Goal: Task Accomplishment & Management: Use online tool/utility

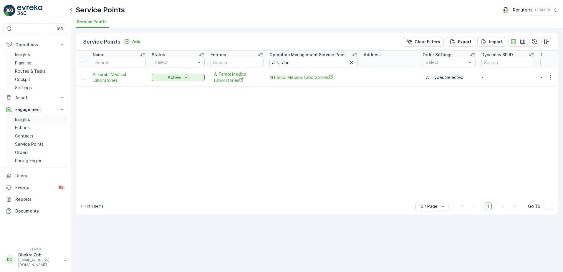
click at [28, 117] on p "Insights" at bounding box center [22, 120] width 15 height 6
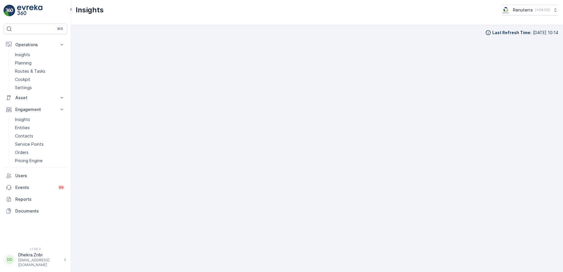
scroll to position [6, 0]
click at [61, 95] on icon at bounding box center [62, 98] width 6 height 6
click at [26, 54] on p "Insights" at bounding box center [22, 55] width 15 height 6
click at [25, 119] on p "Insights" at bounding box center [22, 120] width 15 height 6
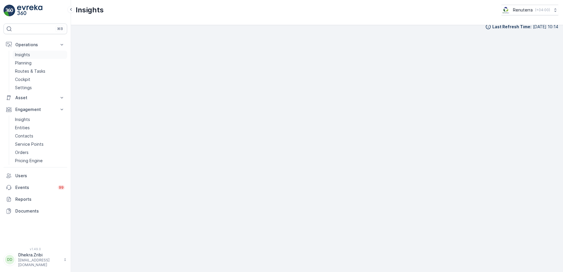
click at [31, 54] on link "Insights" at bounding box center [40, 55] width 54 height 8
click at [28, 73] on p "Routes & Tasks" at bounding box center [30, 71] width 30 height 6
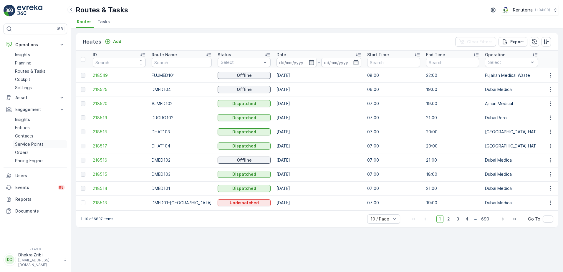
click at [24, 142] on p "Service Points" at bounding box center [29, 144] width 29 height 6
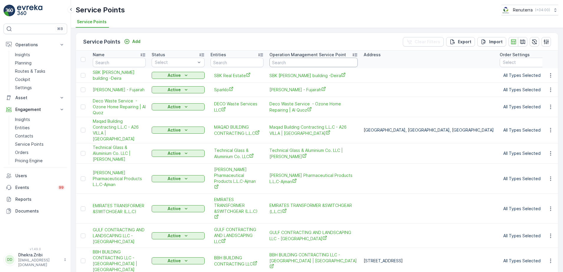
click at [286, 61] on input "text" at bounding box center [313, 62] width 88 height 9
type input "AL FARABI"
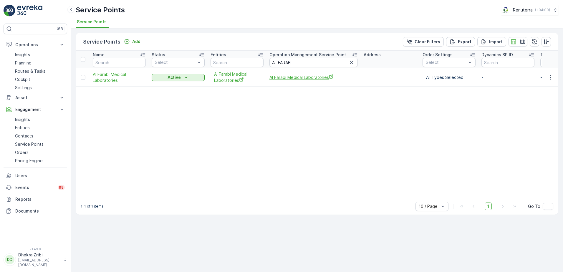
click at [298, 78] on span "Al Farabi Medical Laboratories" at bounding box center [313, 77] width 88 height 6
click at [550, 73] on td at bounding box center [550, 77] width 16 height 18
click at [552, 79] on icon "button" at bounding box center [551, 77] width 6 height 6
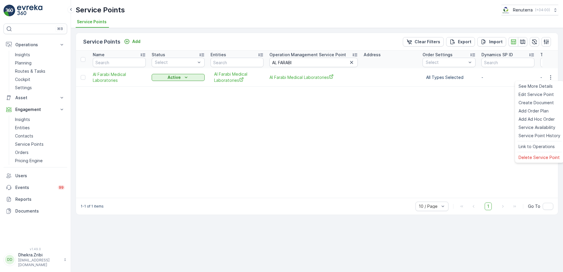
click at [304, 140] on table "Name Status Select Entities Operation Management Service Point AL FARABI Addres…" at bounding box center [464, 124] width 776 height 147
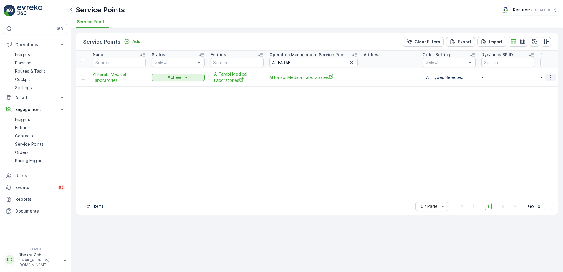
click at [550, 76] on icon "button" at bounding box center [551, 77] width 6 height 6
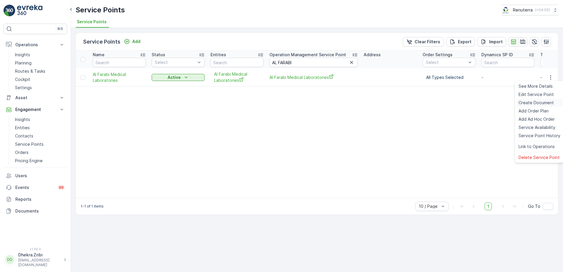
click at [535, 104] on span "Create Document" at bounding box center [535, 103] width 35 height 6
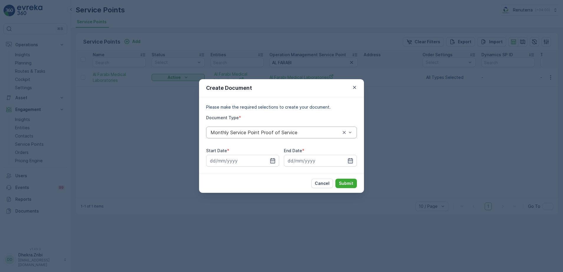
click at [299, 135] on div "Monthly Service Point Proof of Service" at bounding box center [281, 133] width 151 height 12
click at [291, 145] on span "Monthly Service Point Proof of Service" at bounding box center [253, 146] width 87 height 5
click at [274, 162] on icon "button" at bounding box center [273, 161] width 6 height 6
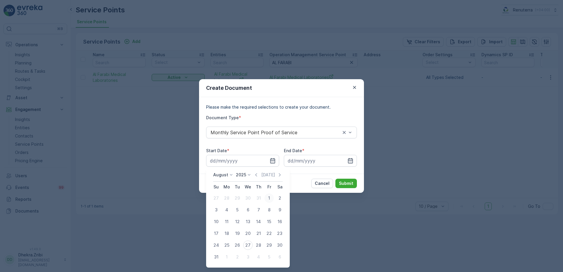
click at [269, 200] on div "1" at bounding box center [268, 197] width 9 height 9
type input "01.08.2025"
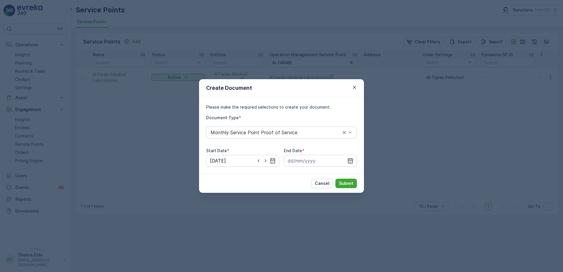
drag, startPoint x: 355, startPoint y: 161, endPoint x: 350, endPoint y: 160, distance: 5.3
click at [353, 162] on div at bounding box center [320, 161] width 73 height 12
click at [350, 160] on icon "button" at bounding box center [350, 160] width 5 height 5
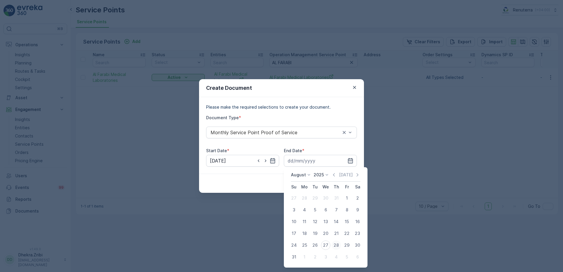
click at [331, 244] on div "28" at bounding box center [335, 245] width 9 height 9
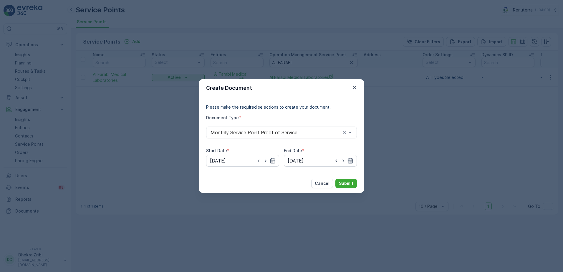
click at [351, 159] on icon "button" at bounding box center [350, 161] width 6 height 6
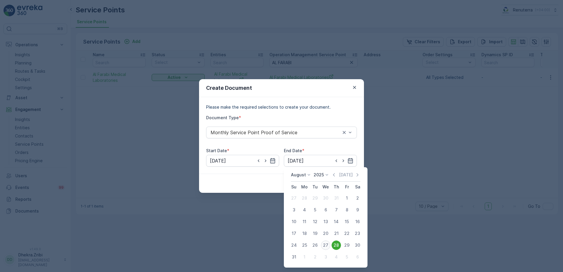
click at [326, 246] on div "27" at bounding box center [325, 245] width 9 height 9
type input "27.08.2025"
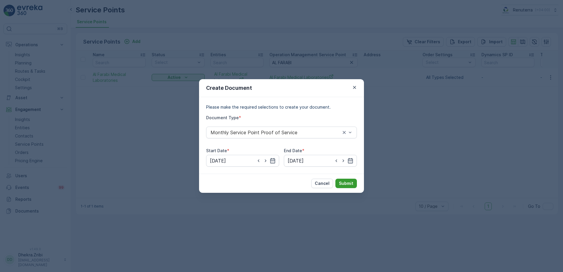
click at [344, 185] on p "Submit" at bounding box center [346, 183] width 14 height 6
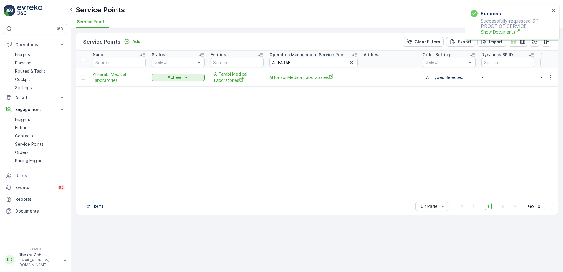
click at [496, 32] on span "Show Documents" at bounding box center [515, 32] width 69 height 6
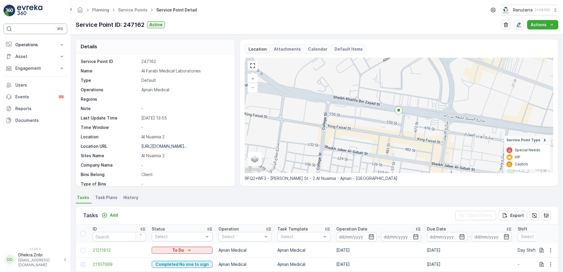
click at [18, 30] on div "⌘B" at bounding box center [36, 29] width 64 height 11
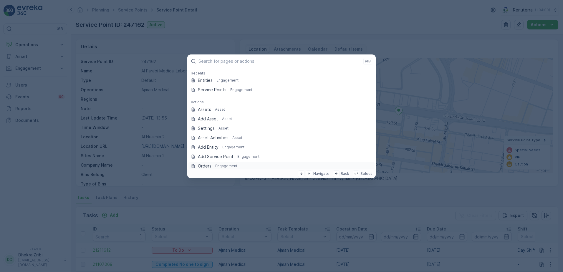
click at [223, 166] on p "Engagement" at bounding box center [226, 166] width 22 height 5
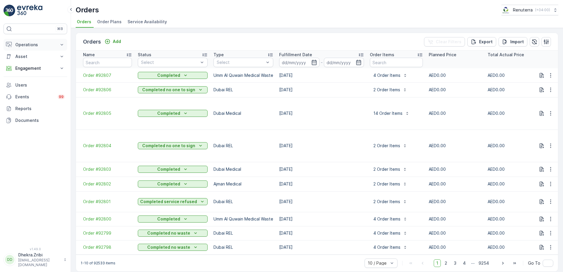
click at [62, 46] on icon at bounding box center [62, 45] width 6 height 6
click at [31, 153] on p "Reports" at bounding box center [39, 150] width 49 height 6
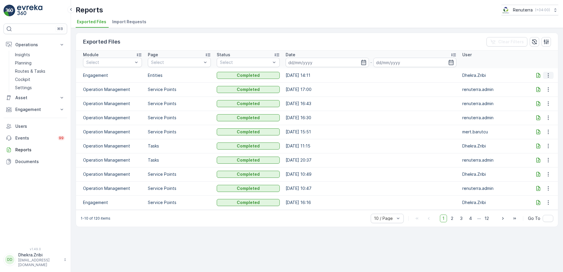
click at [547, 76] on icon "button" at bounding box center [548, 75] width 6 height 6
click at [542, 85] on span "See More Details" at bounding box center [543, 84] width 34 height 6
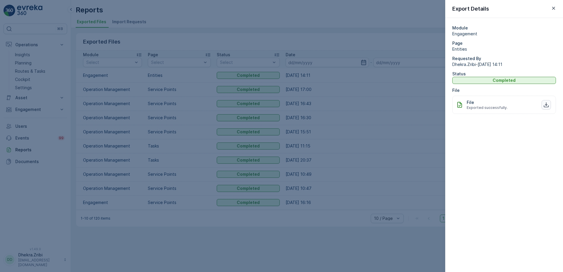
click at [546, 104] on icon "button" at bounding box center [546, 104] width 5 height 5
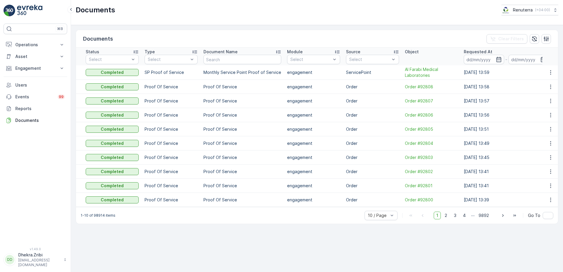
scroll to position [0, 59]
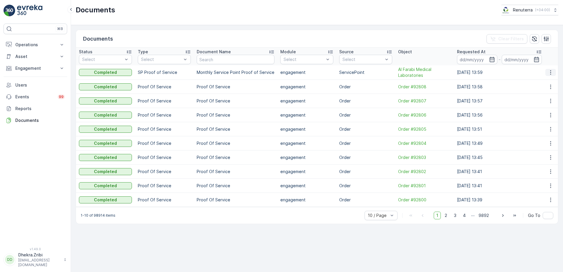
click at [552, 69] on button "button" at bounding box center [550, 72] width 11 height 7
click at [547, 81] on span "See Details" at bounding box center [549, 81] width 23 height 6
